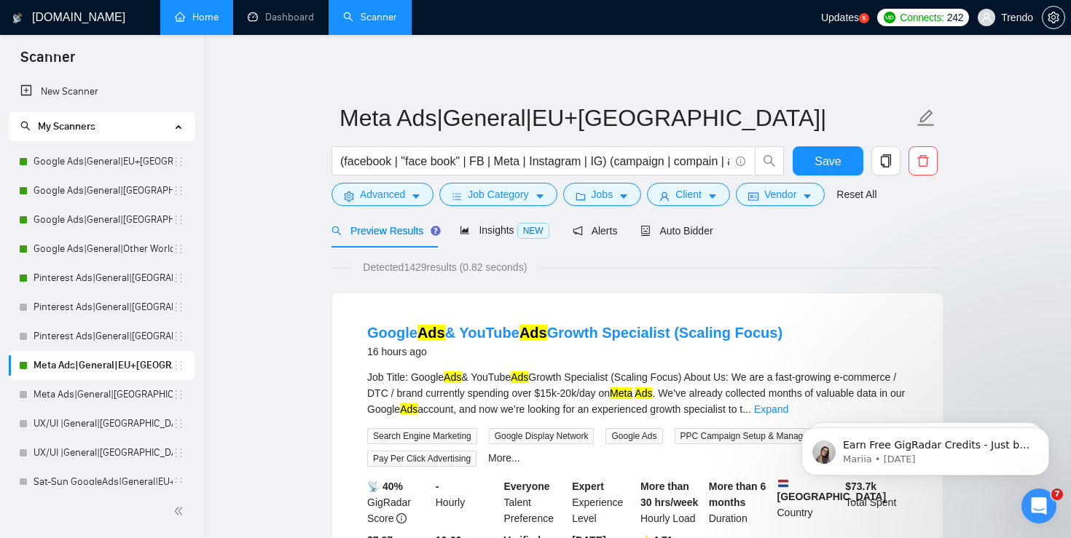
click at [197, 19] on link "Home" at bounding box center [197, 17] width 44 height 12
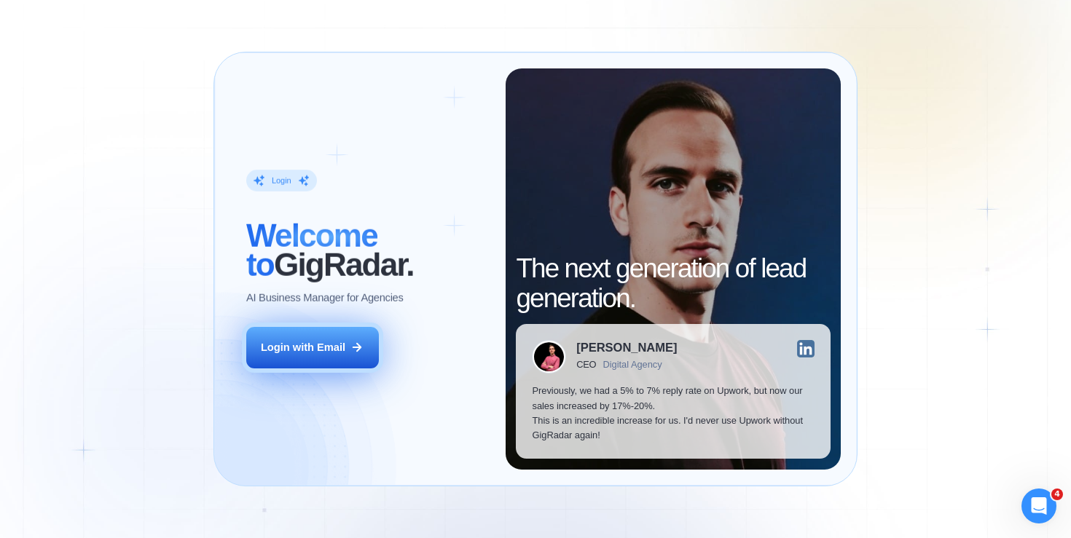
click at [330, 365] on button "Login with Email" at bounding box center [312, 348] width 133 height 42
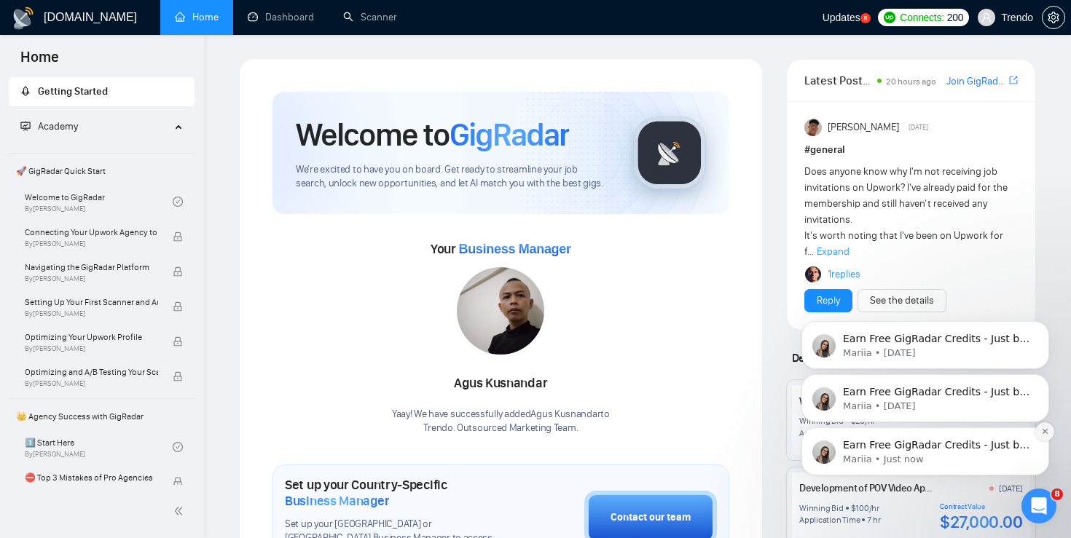
click at [1039, 432] on button "Dismiss notification" at bounding box center [1044, 431] width 19 height 19
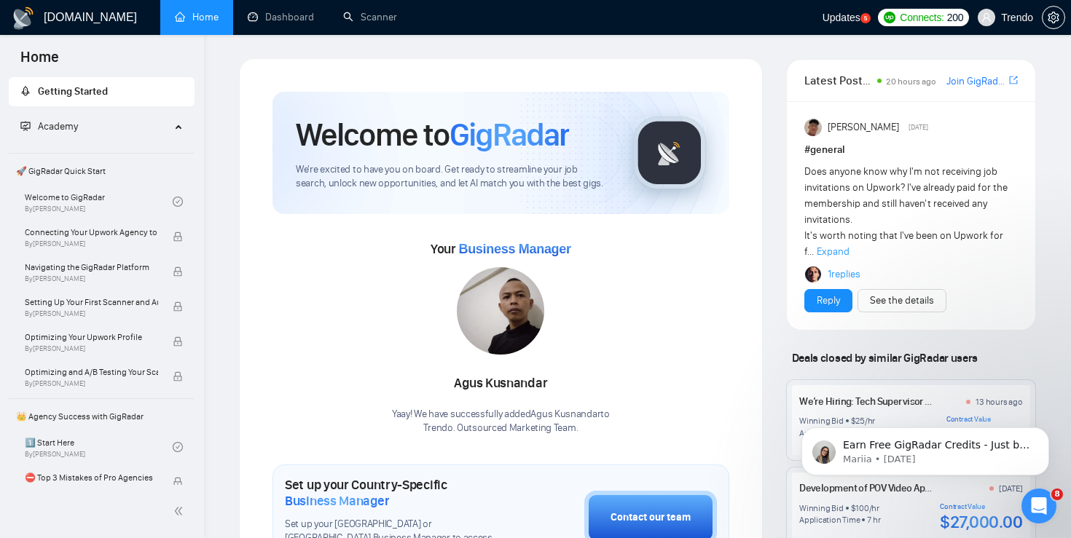
click at [1039, 432] on button "Dismiss notification" at bounding box center [1044, 432] width 15 height 15
